Goal: Find contact information: Find contact information

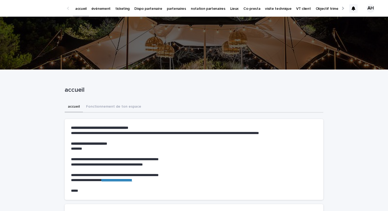
click at [351, 8] on p "Visio feedback" at bounding box center [363, 5] width 25 height 11
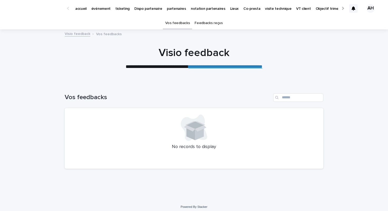
click at [343, 8] on div at bounding box center [342, 8] width 3 height 3
click at [64, 6] on div at bounding box center [68, 8] width 8 height 16
click at [77, 10] on p "accueil" at bounding box center [80, 5] width 11 height 11
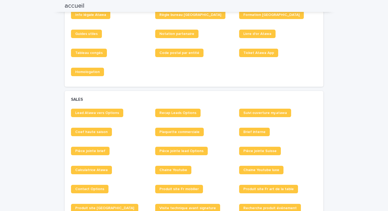
scroll to position [333, 0]
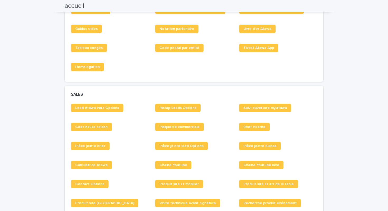
click at [95, 53] on div "Tableau congés" at bounding box center [110, 50] width 78 height 13
click at [98, 49] on span "Tableau congés" at bounding box center [88, 48] width 27 height 4
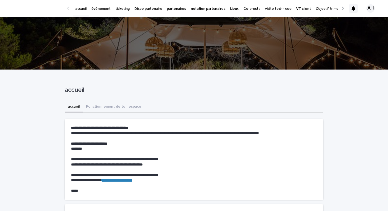
click at [107, 8] on p "événement" at bounding box center [100, 5] width 19 height 11
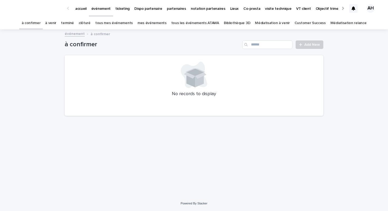
click at [229, 138] on div "Loading... Saving… Loading... Saving… à confirmer Add New No records to display" at bounding box center [194, 106] width 264 height 153
click at [191, 23] on link "tous les événements ATAWA" at bounding box center [195, 23] width 48 height 12
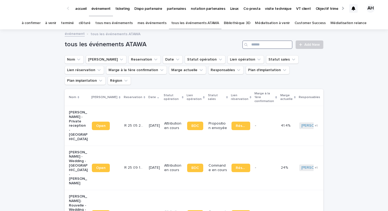
click at [268, 43] on input "Search" at bounding box center [267, 44] width 50 height 8
paste input "**********"
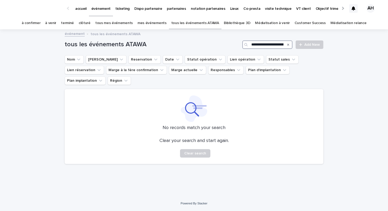
drag, startPoint x: 277, startPoint y: 44, endPoint x: 239, endPoint y: 44, distance: 37.5
click at [239, 45] on div "**********" at bounding box center [194, 44] width 259 height 8
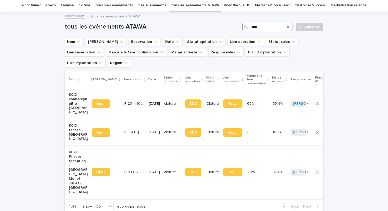
scroll to position [18, 0]
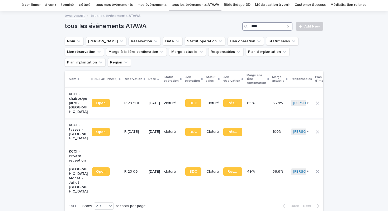
type input "****"
click at [83, 92] on p "KCCI - chaises/pupitre - [GEOGRAPHIC_DATA]" at bounding box center [78, 103] width 19 height 22
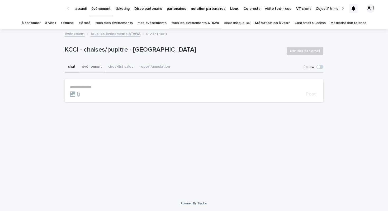
click at [92, 65] on button "événement" at bounding box center [92, 67] width 26 height 11
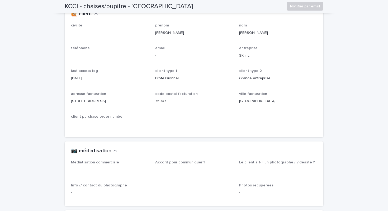
scroll to position [467, 0]
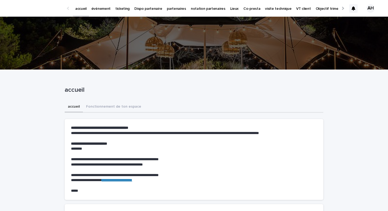
click at [98, 10] on p "événement" at bounding box center [100, 5] width 19 height 11
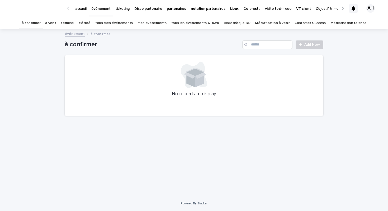
click at [191, 21] on link "tous les événements ATAWA" at bounding box center [195, 23] width 48 height 12
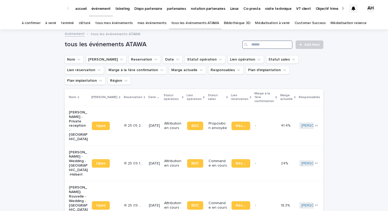
click at [262, 46] on input "Search" at bounding box center [267, 44] width 50 height 8
paste input "**********"
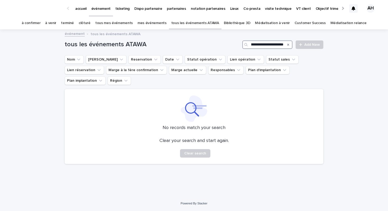
type input "**********"
click at [267, 46] on input "**********" at bounding box center [267, 44] width 50 height 8
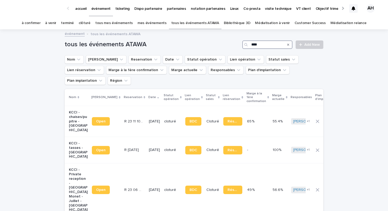
type input "****"
click at [340, 112] on div "Loading... Saving… Loading... Saving… tous les événements ATAWA **** Add New No…" at bounding box center [194, 145] width 388 height 231
click at [77, 110] on p "KCCI - chaises/pupitre - [GEOGRAPHIC_DATA]" at bounding box center [78, 121] width 19 height 22
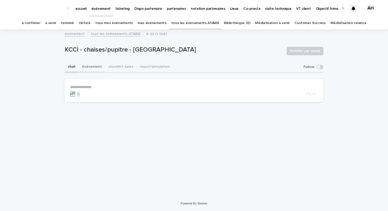
click at [88, 64] on button "événement" at bounding box center [92, 67] width 26 height 11
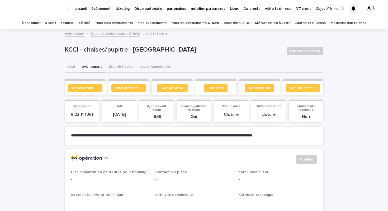
click at [119, 34] on link "tous les événements ATAWA" at bounding box center [116, 33] width 50 height 6
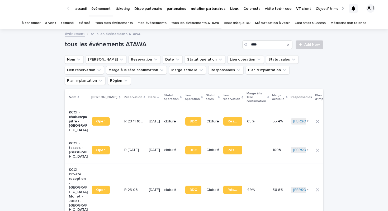
click at [72, 167] on p "KCCI - Private reception -[GEOGRAPHIC_DATA] Monet - Juillet - [GEOGRAPHIC_DATA]" at bounding box center [78, 189] width 19 height 44
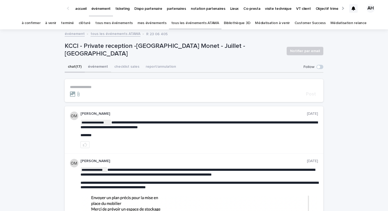
click at [98, 67] on button "événement" at bounding box center [98, 67] width 26 height 11
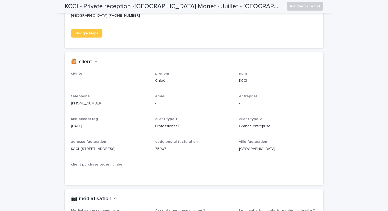
scroll to position [434, 0]
click at [101, 149] on p "KCCI, [STREET_ADDRESS]" at bounding box center [110, 148] width 78 height 6
copy p "KCCI, [STREET_ADDRESS]"
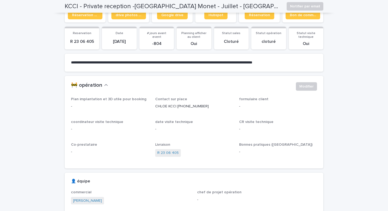
scroll to position [71, 0]
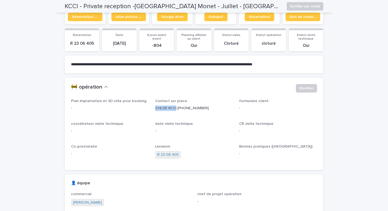
drag, startPoint x: 156, startPoint y: 107, endPoint x: 176, endPoint y: 108, distance: 20.1
click at [176, 108] on p "CHLOE KCCI [PHONE_NUMBER]" at bounding box center [194, 108] width 78 height 6
copy p "[PERSON_NAME]"
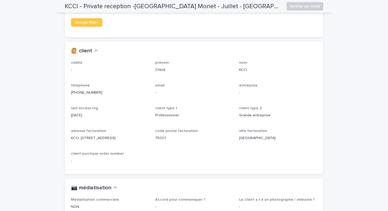
scroll to position [438, 0]
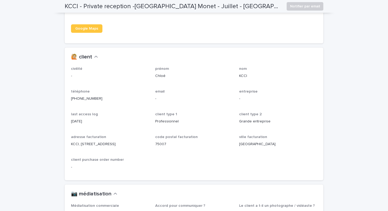
drag, startPoint x: 104, startPoint y: 98, endPoint x: 70, endPoint y: 98, distance: 33.8
click at [70, 98] on div "civilité - prénom [PERSON_NAME] nom KCCI téléphone [PHONE_NUMBER] email - entre…" at bounding box center [194, 124] width 259 height 114
copy link "[PHONE_NUMBER]"
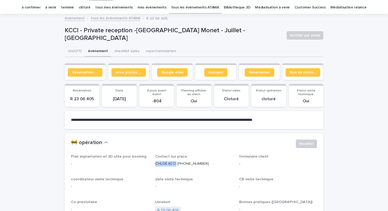
scroll to position [17, 0]
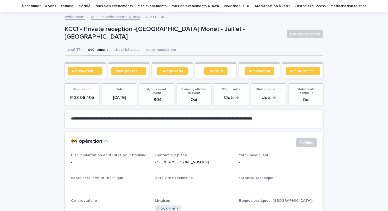
click at [208, 164] on p "CHLOE KCCI [PHONE_NUMBER]" at bounding box center [194, 162] width 78 height 6
drag, startPoint x: 208, startPoint y: 163, endPoint x: 177, endPoint y: 162, distance: 30.4
click at [177, 162] on p "CHLOE KCCI [PHONE_NUMBER]" at bounding box center [194, 162] width 78 height 6
copy p "[PHONE_NUMBER]"
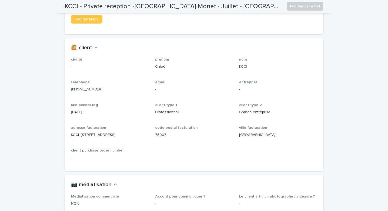
scroll to position [448, 0]
click at [82, 87] on link "[PHONE_NUMBER]" at bounding box center [86, 89] width 31 height 4
drag, startPoint x: 100, startPoint y: 90, endPoint x: 70, endPoint y: 89, distance: 29.3
click at [70, 89] on div "civilité - prénom [PERSON_NAME] nom KCCI téléphone [PHONE_NUMBER] email - entre…" at bounding box center [194, 113] width 259 height 114
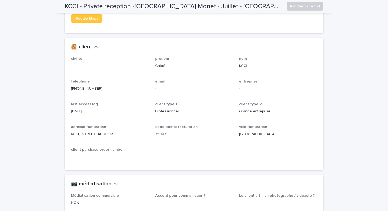
copy link "[PHONE_NUMBER]"
